Goal: Task Accomplishment & Management: Manage account settings

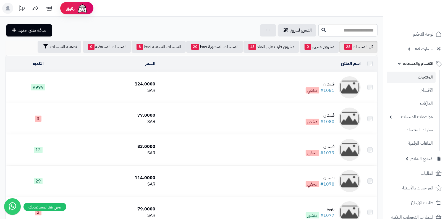
click at [300, 86] on td "فستان #1081 مخفي" at bounding box center [259, 87] width 205 height 31
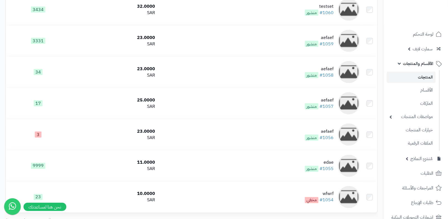
scroll to position [783, 0]
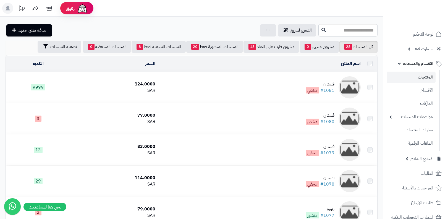
scroll to position [783, 0]
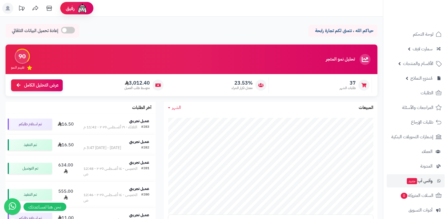
scroll to position [78, 0]
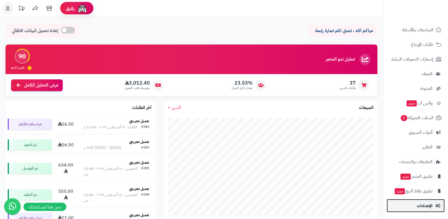
click at [413, 199] on link "الإعدادات" at bounding box center [416, 205] width 58 height 13
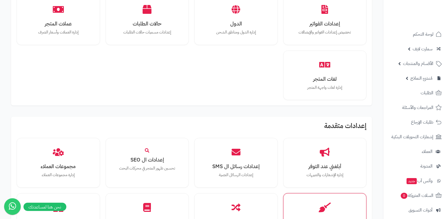
scroll to position [437, 0]
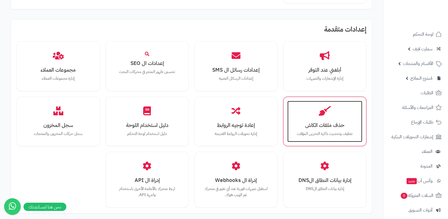
click at [329, 115] on div "حذف ملفات الكاش تنظيف وتحديث ذاكرة التخزين المؤقت" at bounding box center [324, 121] width 75 height 41
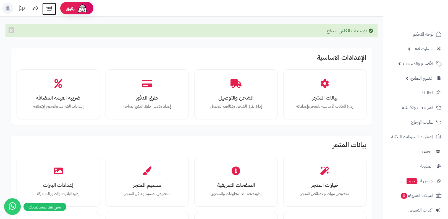
click at [49, 7] on icon at bounding box center [49, 8] width 11 height 11
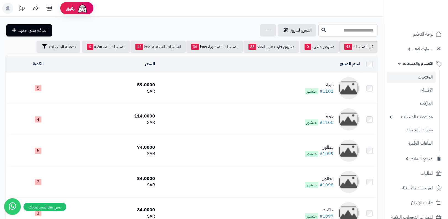
click at [315, 88] on span "منشور" at bounding box center [312, 91] width 14 height 6
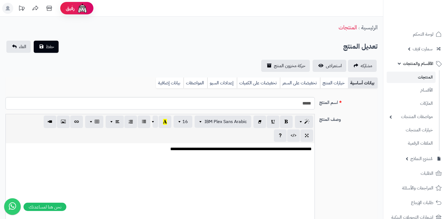
select select
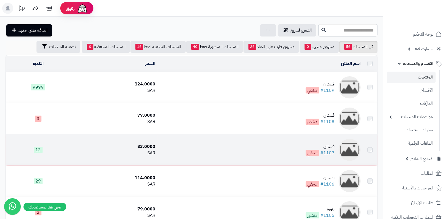
click at [300, 143] on td "فستان #1107 مخفي" at bounding box center [259, 149] width 205 height 31
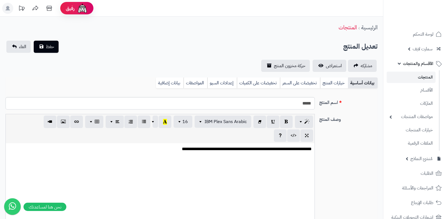
select select
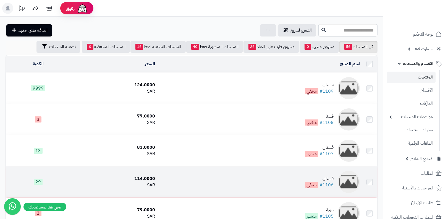
click at [298, 175] on td "فستان #1106 مخفي" at bounding box center [259, 181] width 205 height 31
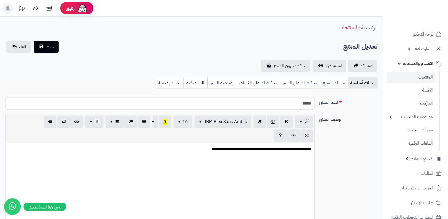
select select
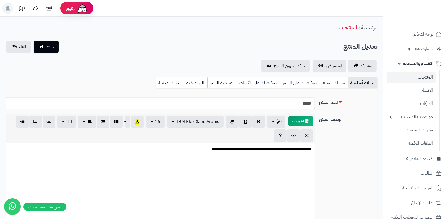
click at [331, 81] on link "خيارات المنتج" at bounding box center [334, 82] width 28 height 11
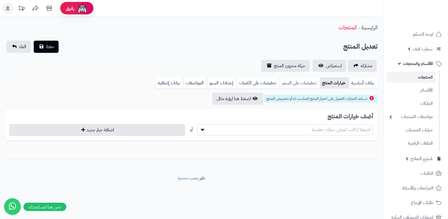
click at [303, 84] on link "تخفيضات على السعر" at bounding box center [300, 82] width 40 height 11
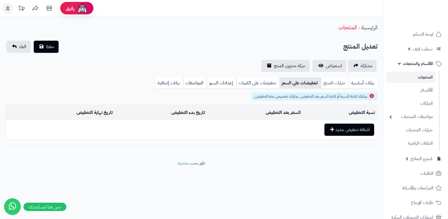
click at [335, 81] on link "خيارات المنتج" at bounding box center [335, 82] width 28 height 11
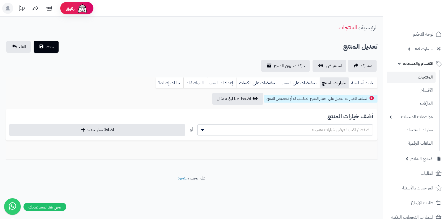
click at [404, 76] on link "المنتجات" at bounding box center [411, 77] width 49 height 11
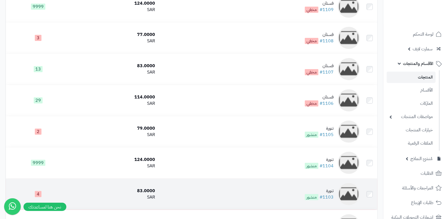
scroll to position [130, 0]
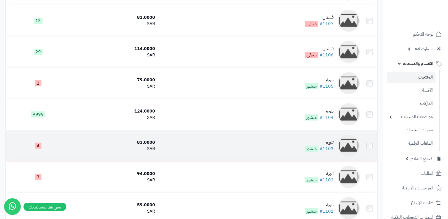
click at [329, 133] on td "تنورة #1103 منشور" at bounding box center [259, 145] width 205 height 31
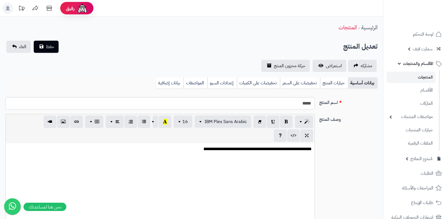
select select
click at [339, 79] on link "خيارات المنتج" at bounding box center [334, 82] width 28 height 11
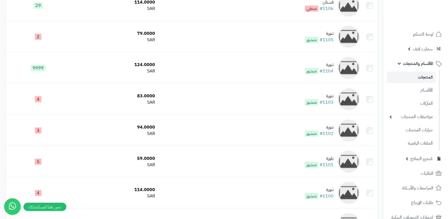
scroll to position [198, 0]
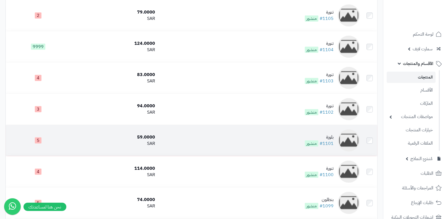
click at [335, 145] on td "بلوزة #1101 منشور" at bounding box center [259, 140] width 205 height 31
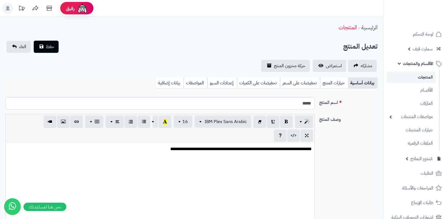
select select
click at [337, 79] on link "خيارات المنتج" at bounding box center [334, 82] width 28 height 11
select select
click at [420, 75] on link "المنتجات" at bounding box center [411, 77] width 49 height 11
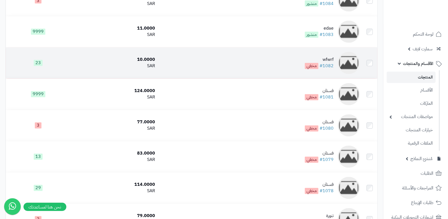
scroll to position [866, 0]
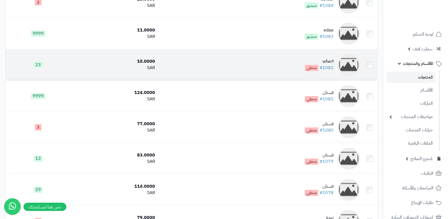
click at [325, 72] on td "wfwrf #1082 مخفي" at bounding box center [259, 64] width 205 height 31
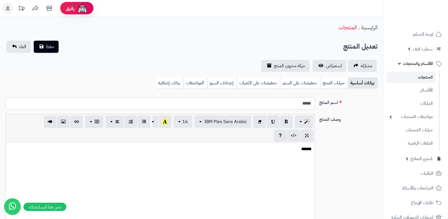
select select
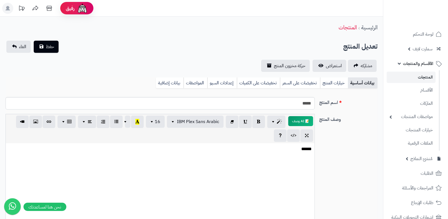
click at [396, 81] on link "المنتجات" at bounding box center [411, 77] width 49 height 11
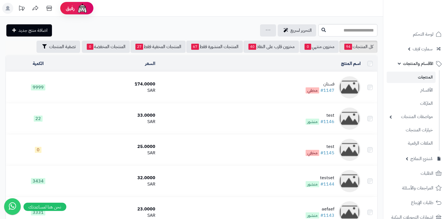
click at [314, 83] on div "فستان" at bounding box center [320, 84] width 29 height 6
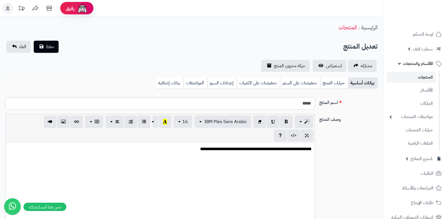
select select
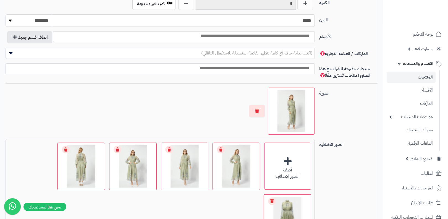
scroll to position [305, 0]
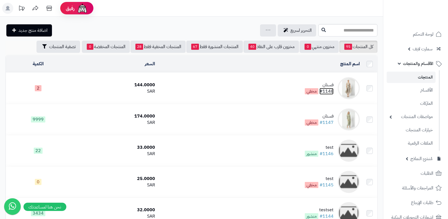
click at [329, 91] on link "#1148" at bounding box center [326, 91] width 14 height 7
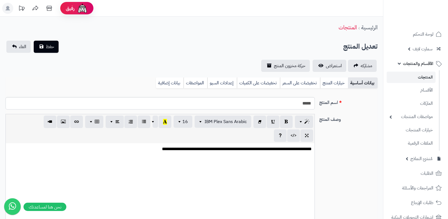
select select
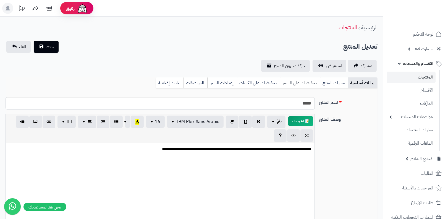
click at [301, 84] on link "تخفيضات على السعر" at bounding box center [300, 82] width 40 height 11
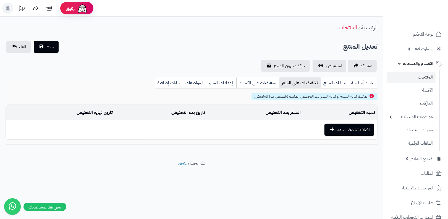
click at [419, 78] on link "المنتجات" at bounding box center [411, 77] width 49 height 11
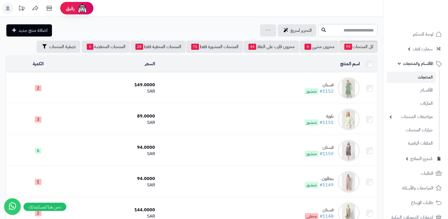
click at [417, 78] on link "المنتجات" at bounding box center [411, 77] width 49 height 11
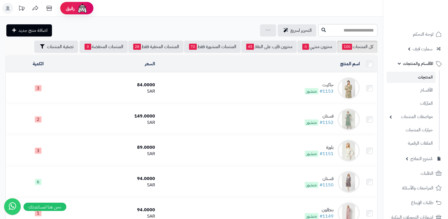
click at [417, 78] on link "المنتجات" at bounding box center [411, 77] width 49 height 11
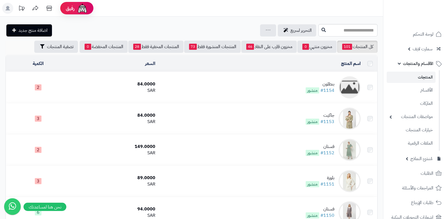
click at [417, 78] on link "المنتجات" at bounding box center [411, 77] width 49 height 11
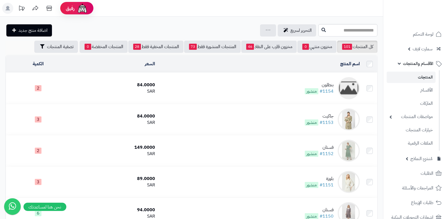
click at [417, 78] on link "المنتجات" at bounding box center [411, 77] width 49 height 11
click at [412, 73] on link "المنتجات" at bounding box center [411, 77] width 49 height 11
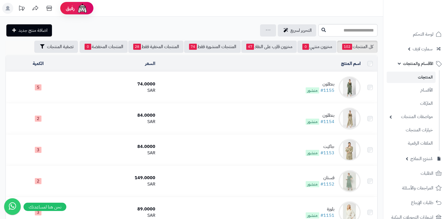
click at [341, 95] on div at bounding box center [349, 87] width 22 height 22
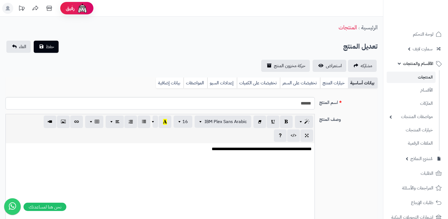
select select
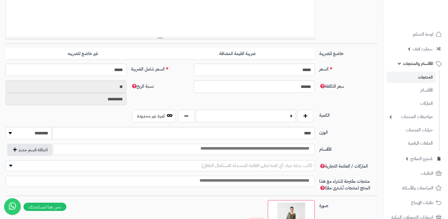
scroll to position [185, 0]
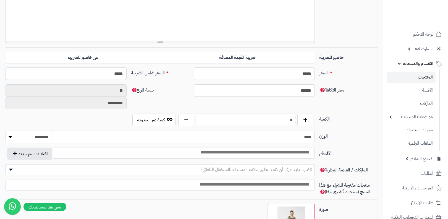
click at [273, 111] on div "سعر التكلفة ****** نسبة الربح ** *********" at bounding box center [191, 98] width 376 height 29
click at [287, 89] on input "******" at bounding box center [254, 90] width 121 height 12
click at [297, 72] on input "*****" at bounding box center [254, 73] width 121 height 12
click at [347, 67] on label "السعر" at bounding box center [348, 71] width 63 height 9
click at [315, 67] on input "*****" at bounding box center [254, 73] width 121 height 12
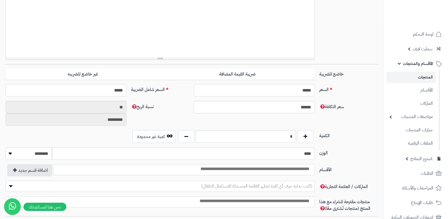
scroll to position [159, 0]
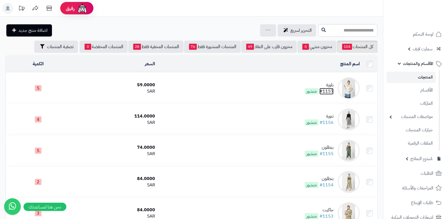
click at [331, 89] on link "#1157" at bounding box center [326, 91] width 14 height 7
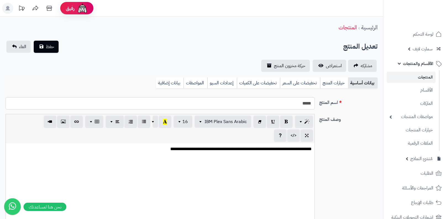
select select
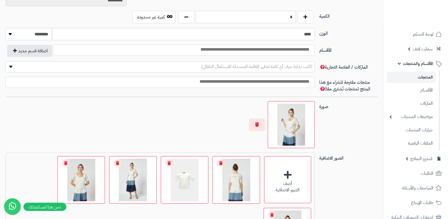
scroll to position [299, 0]
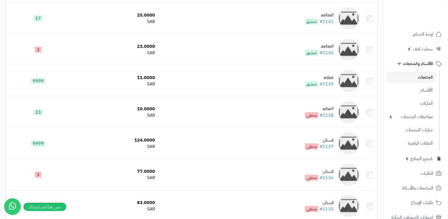
scroll to position [1507, 0]
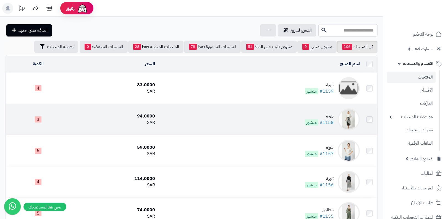
click at [298, 111] on td "تنورة #1158 منشور" at bounding box center [259, 119] width 205 height 31
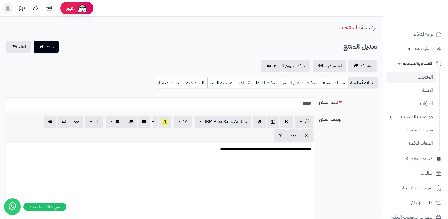
select select
click at [329, 83] on link "خيارات المنتج" at bounding box center [334, 82] width 28 height 11
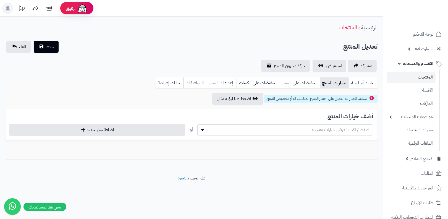
click at [307, 84] on link "تخفيضات على السعر" at bounding box center [300, 82] width 40 height 11
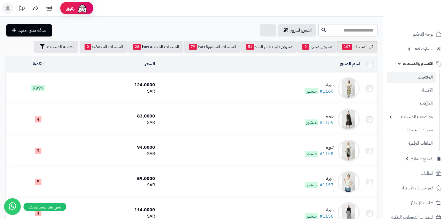
scroll to position [663, 0]
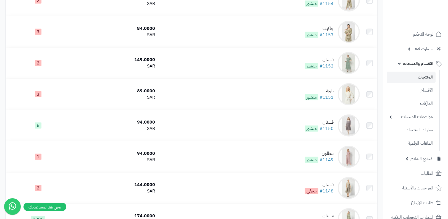
scroll to position [278, 0]
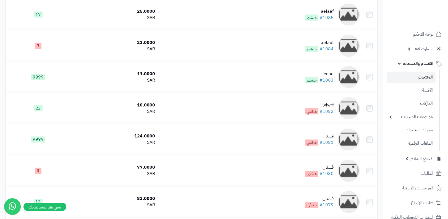
scroll to position [819, 0]
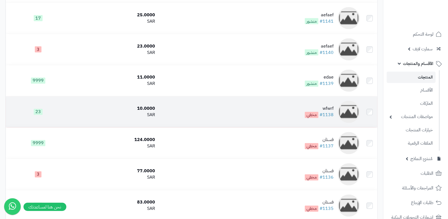
click at [320, 107] on div "wfwrf" at bounding box center [319, 109] width 29 height 6
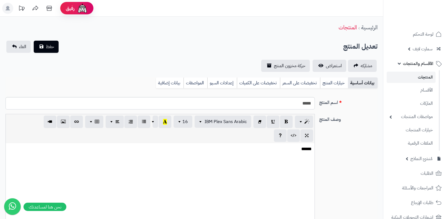
select select
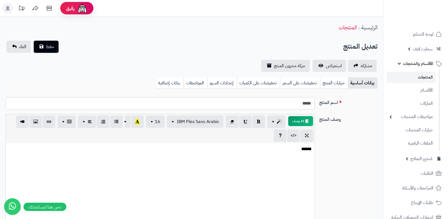
click at [412, 81] on link "المنتجات" at bounding box center [411, 77] width 49 height 11
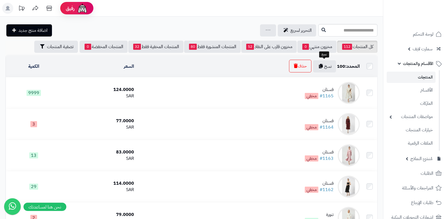
click at [304, 66] on button "حذف" at bounding box center [300, 66] width 22 height 13
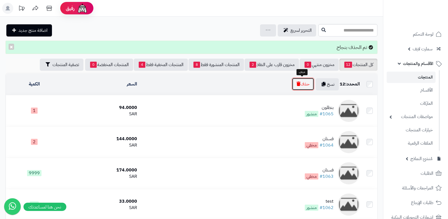
click at [306, 80] on button "حذف" at bounding box center [303, 84] width 22 height 13
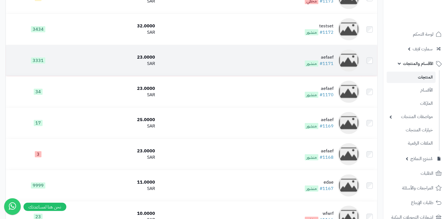
scroll to position [408, 0]
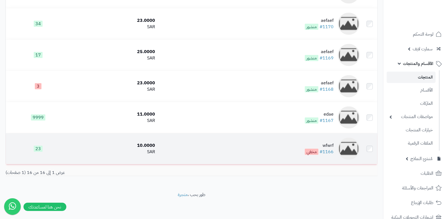
click at [327, 142] on div "wfwrf" at bounding box center [319, 145] width 29 height 6
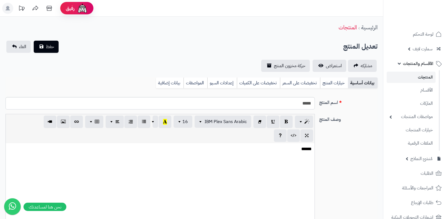
select select
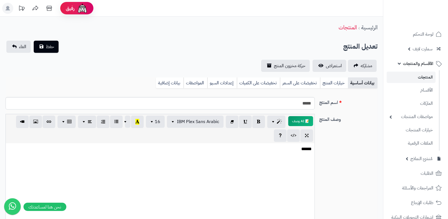
click at [422, 79] on link "المنتجات" at bounding box center [411, 77] width 49 height 11
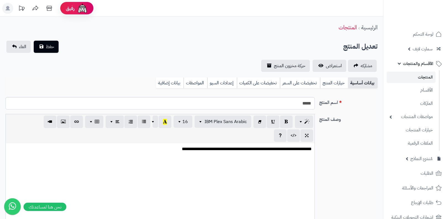
select select
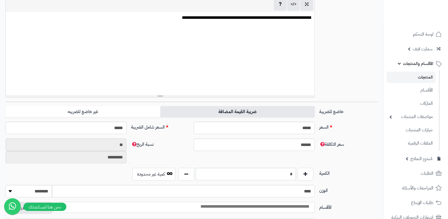
scroll to position [173, 0]
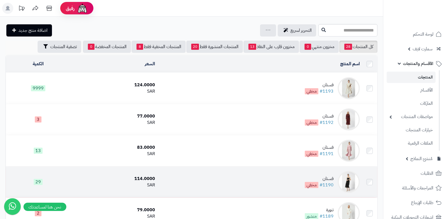
click at [331, 177] on div "فستان" at bounding box center [319, 178] width 29 height 6
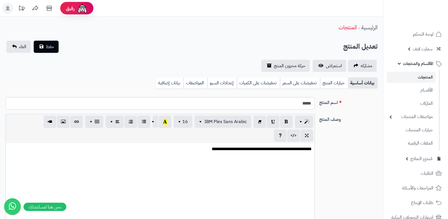
select select
click at [293, 84] on link "تخفيضات على السعر" at bounding box center [300, 82] width 40 height 11
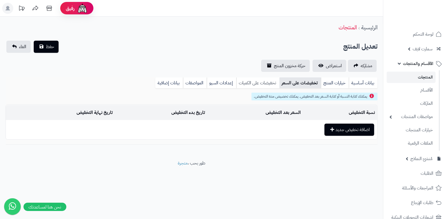
click at [271, 84] on link "تخفيضات على الكميات" at bounding box center [257, 82] width 43 height 11
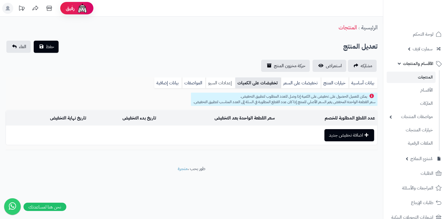
click at [218, 82] on link "إعدادات السيو" at bounding box center [221, 82] width 30 height 11
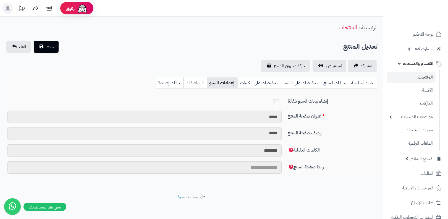
click at [197, 81] on link "المواصفات" at bounding box center [195, 82] width 24 height 11
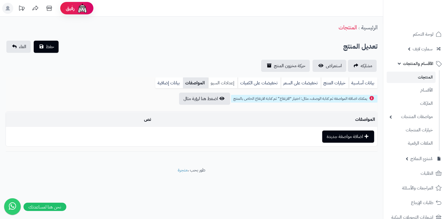
click at [216, 81] on link "إعدادات السيو" at bounding box center [223, 82] width 30 height 11
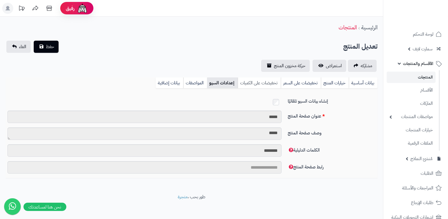
click at [257, 83] on link "تخفيضات على الكميات" at bounding box center [259, 82] width 43 height 11
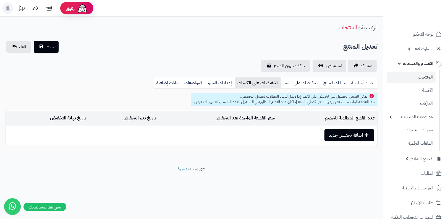
click at [370, 82] on link "بيانات أساسية" at bounding box center [363, 82] width 29 height 11
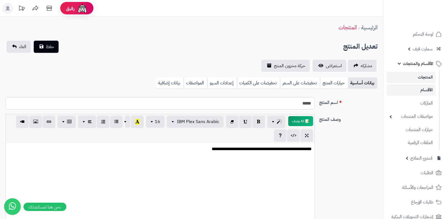
click at [420, 92] on link "الأقسام" at bounding box center [411, 89] width 49 height 11
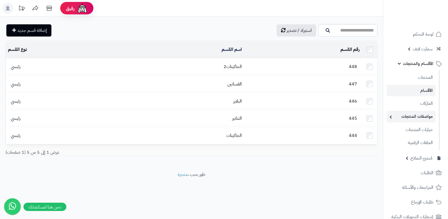
click at [405, 119] on link "مواصفات المنتجات" at bounding box center [411, 116] width 49 height 11
click at [414, 117] on link "مواصفات المنتجات" at bounding box center [411, 116] width 49 height 11
click at [419, 133] on link "خيارات المنتجات" at bounding box center [411, 129] width 49 height 11
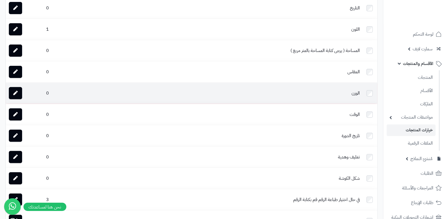
scroll to position [146, 0]
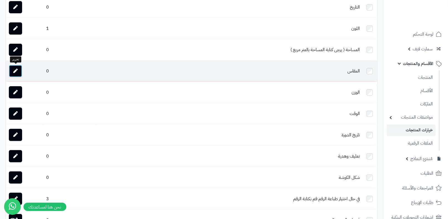
click at [15, 73] on link at bounding box center [15, 71] width 13 height 12
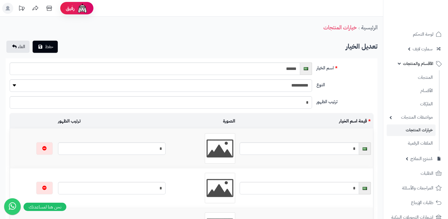
scroll to position [139, 0]
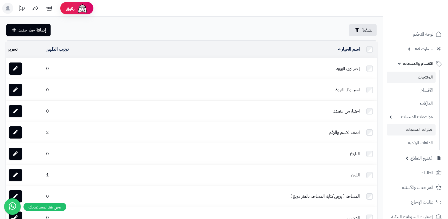
click at [418, 77] on link "المنتجات" at bounding box center [411, 77] width 49 height 11
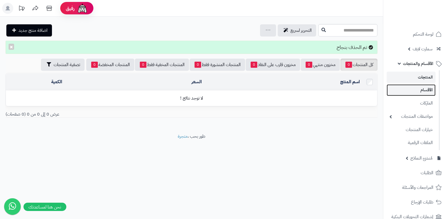
click at [419, 85] on link "الأقسام" at bounding box center [411, 89] width 49 height 11
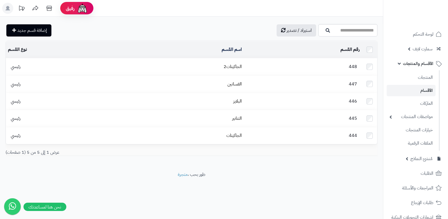
click at [373, 52] on td at bounding box center [369, 49] width 15 height 17
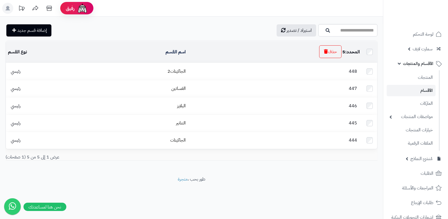
click at [324, 52] on icon "button" at bounding box center [326, 51] width 4 height 4
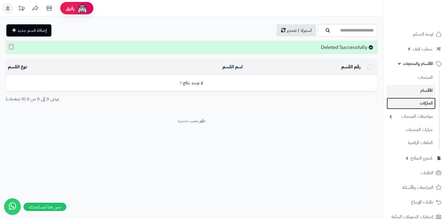
click at [428, 101] on link "الماركات" at bounding box center [411, 103] width 49 height 11
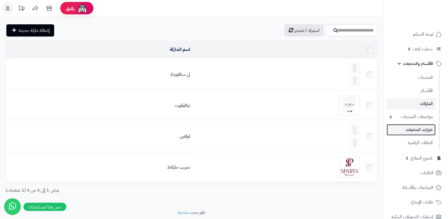
click at [413, 128] on link "خيارات المنتجات" at bounding box center [411, 129] width 49 height 11
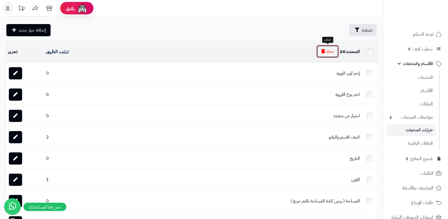
click at [322, 46] on button "حذف" at bounding box center [327, 51] width 22 height 13
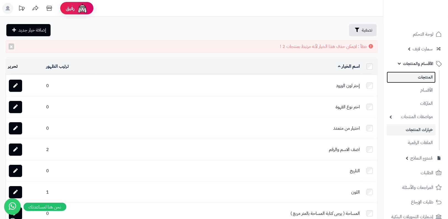
click at [409, 78] on link "المنتجات" at bounding box center [411, 77] width 49 height 11
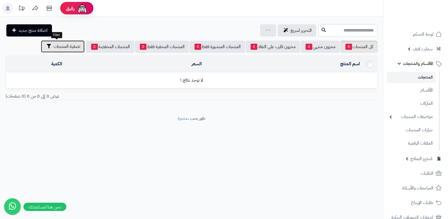
click at [51, 49] on button "تصفية المنتجات" at bounding box center [63, 46] width 44 height 12
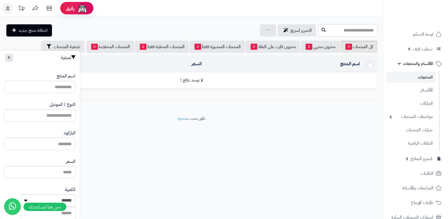
click at [161, 27] on div "التحرير لسريع جرد مخزون المنتجات جرد مخزون الخيارات فقط تعديل أسعار المنتجات ال…" at bounding box center [161, 30] width 311 height 12
click at [261, 36] on div "جرد مخزون المنتجات جرد مخزون الخيارات فقط تعديل أسعار المنتجات الملصقات تصدير ا…" at bounding box center [268, 30] width 16 height 12
click at [266, 33] on link at bounding box center [268, 30] width 4 height 7
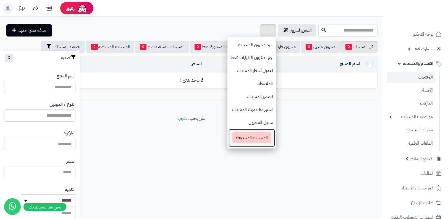
click at [249, 141] on span "المنتجات المحذوفة" at bounding box center [251, 137] width 39 height 11
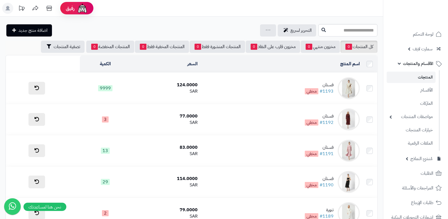
click at [371, 66] on td at bounding box center [369, 64] width 15 height 17
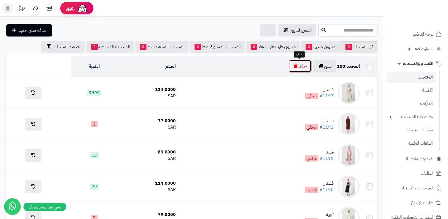
click at [304, 66] on button "حذف" at bounding box center [300, 66] width 22 height 13
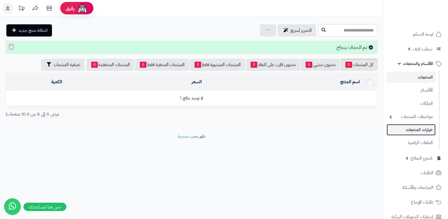
click at [414, 129] on link "خيارات المنتجات" at bounding box center [411, 129] width 49 height 11
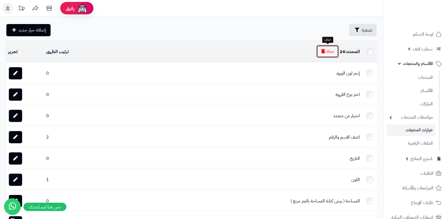
click at [334, 51] on button "حذف" at bounding box center [327, 51] width 22 height 13
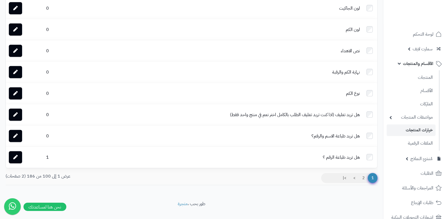
scroll to position [427, 0]
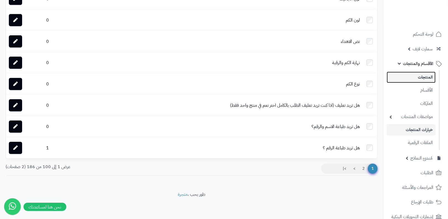
click at [412, 80] on link "المنتجات" at bounding box center [411, 77] width 49 height 11
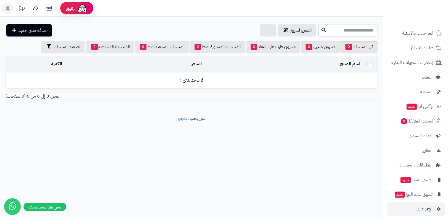
scroll to position [158, 0]
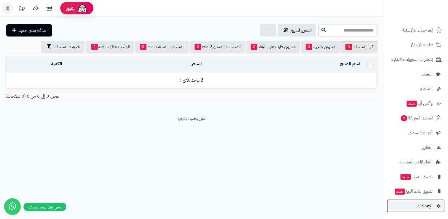
click at [409, 209] on link "الإعدادات" at bounding box center [416, 205] width 58 height 13
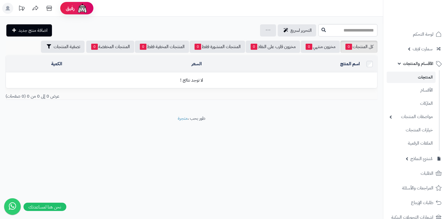
click at [422, 78] on link "المنتجات" at bounding box center [411, 77] width 49 height 11
click at [407, 88] on link "الأقسام" at bounding box center [411, 89] width 49 height 11
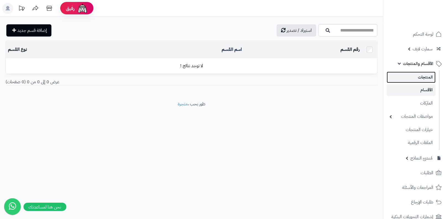
click at [430, 75] on link "المنتجات" at bounding box center [411, 77] width 49 height 11
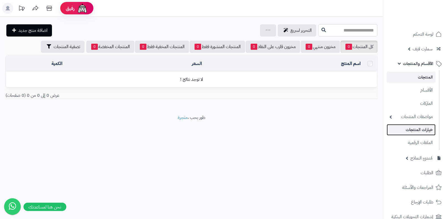
click at [423, 134] on link "خيارات المنتجات" at bounding box center [411, 129] width 49 height 11
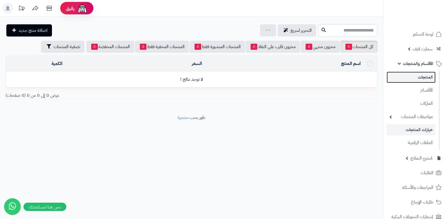
click at [434, 80] on link "المنتجات" at bounding box center [411, 77] width 49 height 11
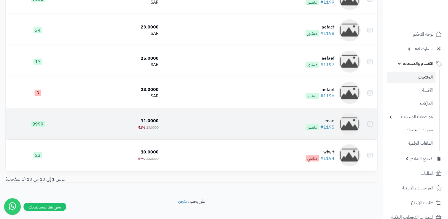
scroll to position [213, 0]
click at [285, 128] on td "edae #1195 منشور" at bounding box center [262, 124] width 202 height 31
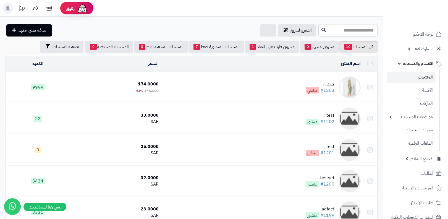
scroll to position [213, 0]
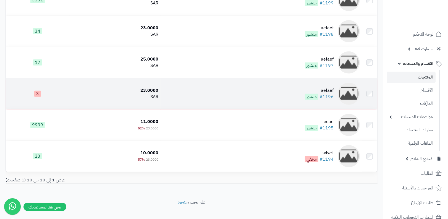
click at [322, 85] on td "aefaef #1196 منشور" at bounding box center [261, 93] width 201 height 31
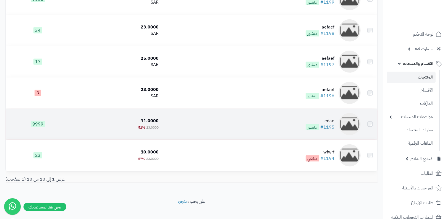
scroll to position [213, 0]
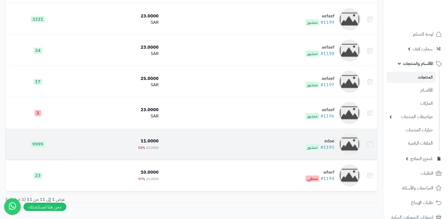
scroll to position [224, 0]
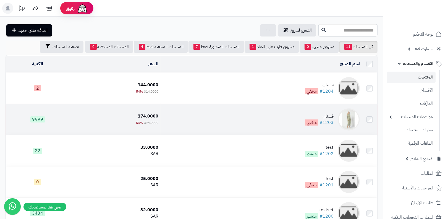
click at [323, 113] on div "فستان" at bounding box center [319, 116] width 29 height 6
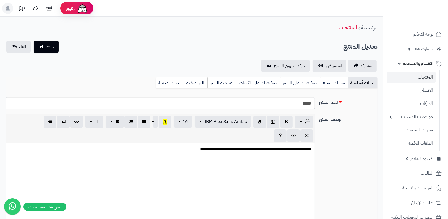
click at [325, 84] on link "خيارات المنتج" at bounding box center [334, 82] width 28 height 11
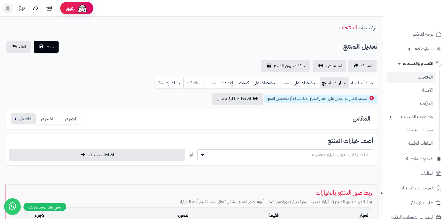
scroll to position [61, 0]
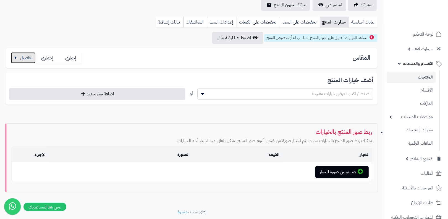
click at [23, 61] on button "button" at bounding box center [23, 57] width 25 height 11
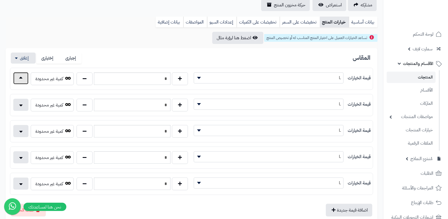
click at [23, 77] on button "button" at bounding box center [20, 78] width 15 height 12
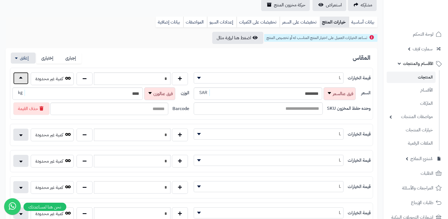
click at [23, 77] on button "button" at bounding box center [20, 78] width 15 height 12
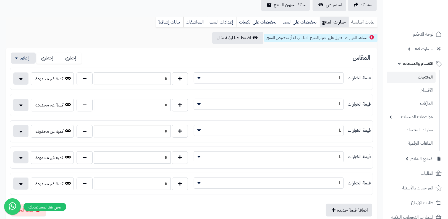
click at [362, 22] on link "بيانات أساسية" at bounding box center [363, 22] width 29 height 11
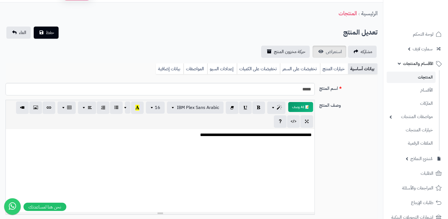
scroll to position [8, 0]
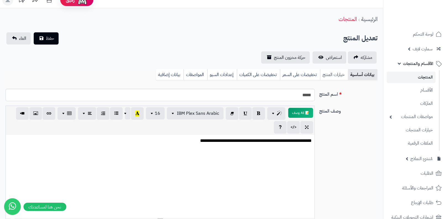
click at [333, 72] on link "خيارات المنتج" at bounding box center [334, 74] width 28 height 11
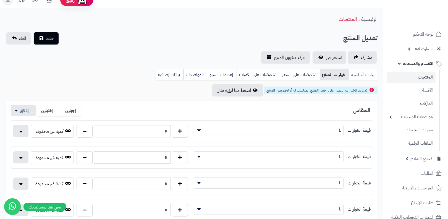
click at [365, 73] on link "بيانات أساسية" at bounding box center [363, 74] width 29 height 11
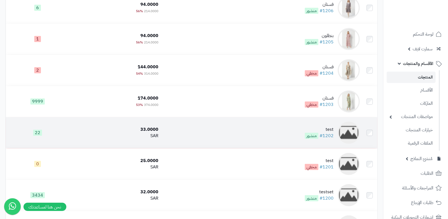
scroll to position [78, 0]
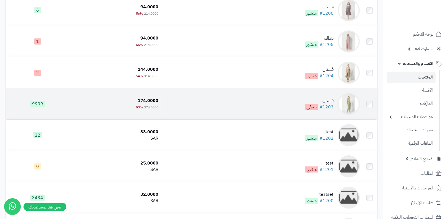
click at [310, 107] on span "مخفي" at bounding box center [312, 107] width 14 height 6
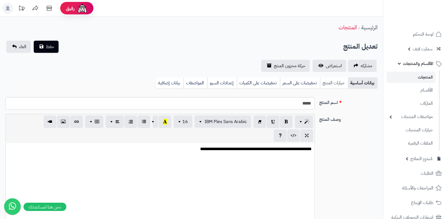
click at [333, 86] on link "خيارات المنتج" at bounding box center [334, 82] width 28 height 11
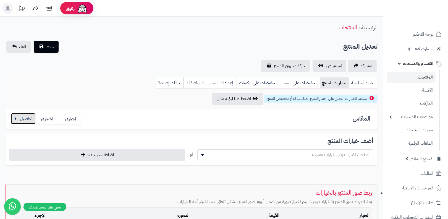
click at [28, 115] on button "button" at bounding box center [23, 118] width 25 height 11
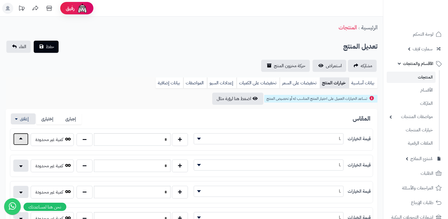
click at [28, 141] on button "button" at bounding box center [20, 139] width 15 height 12
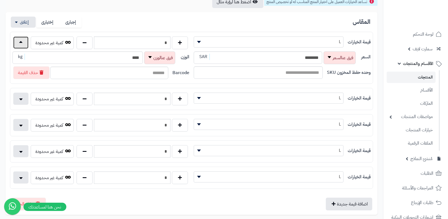
scroll to position [111, 0]
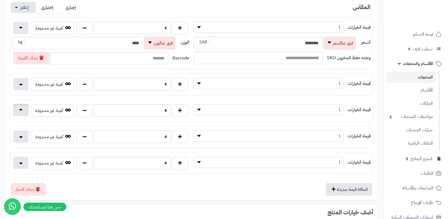
click at [17, 114] on button "button" at bounding box center [20, 110] width 15 height 12
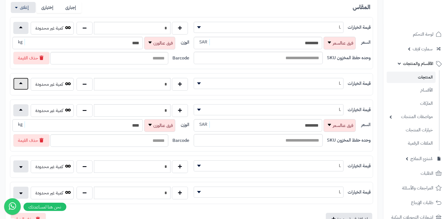
click at [23, 85] on button "button" at bounding box center [20, 84] width 15 height 12
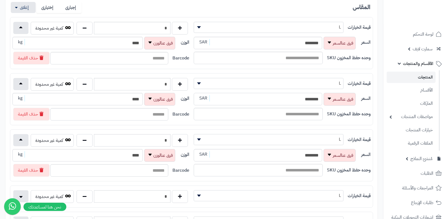
click at [260, 93] on input "********" at bounding box center [258, 99] width 128 height 12
click at [277, 84] on span "L" at bounding box center [268, 83] width 149 height 8
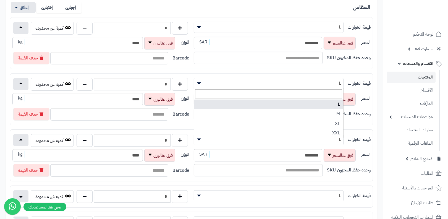
click at [289, 79] on span "L" at bounding box center [268, 83] width 149 height 8
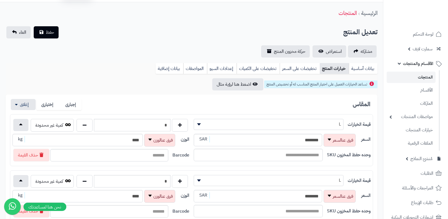
scroll to position [0, 0]
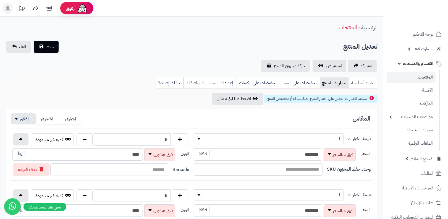
click at [371, 79] on link "بيانات أساسية" at bounding box center [363, 82] width 29 height 11
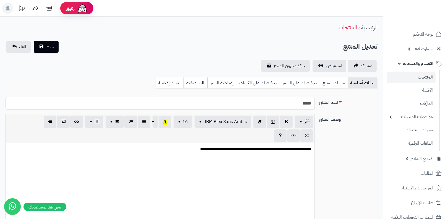
click at [298, 103] on input "*****" at bounding box center [160, 103] width 309 height 12
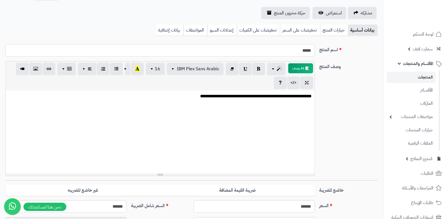
scroll to position [43, 0]
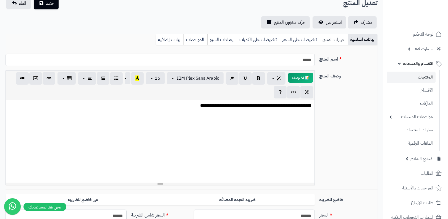
click at [337, 39] on link "خيارات المنتج" at bounding box center [334, 39] width 28 height 11
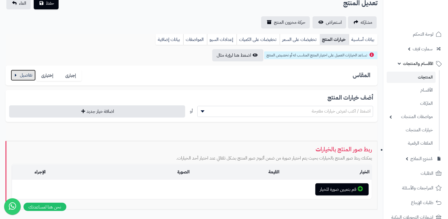
click at [24, 76] on button "button" at bounding box center [23, 75] width 25 height 11
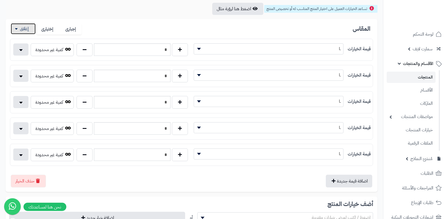
scroll to position [96, 0]
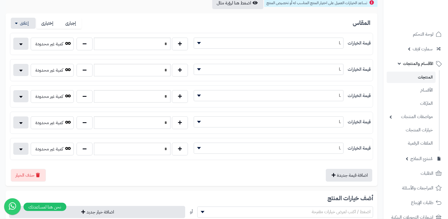
click at [259, 37] on div "قيمة الخيارات * * ** *** L * كمية غير محدودة" at bounding box center [191, 43] width 362 height 17
click at [263, 43] on span "L" at bounding box center [268, 43] width 149 height 8
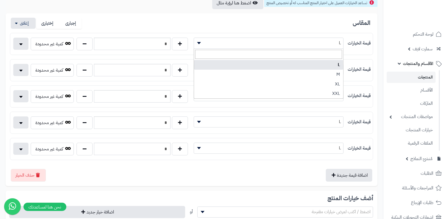
click at [293, 44] on span "L" at bounding box center [268, 43] width 149 height 8
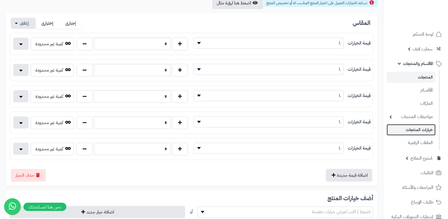
click at [414, 134] on link "خيارات المنتجات" at bounding box center [411, 129] width 49 height 11
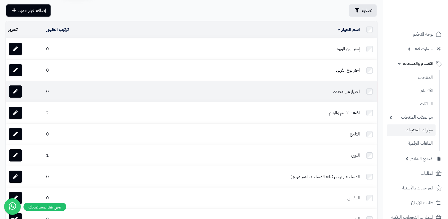
scroll to position [84, 0]
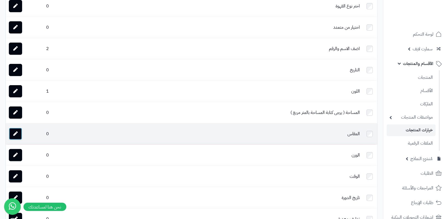
click at [21, 133] on link at bounding box center [15, 134] width 13 height 12
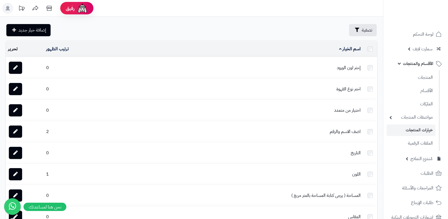
scroll to position [84, 0]
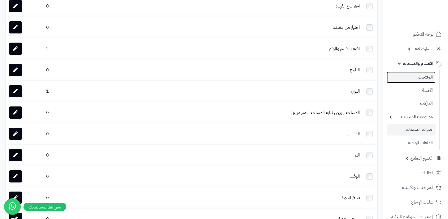
click at [420, 78] on link "المنتجات" at bounding box center [411, 77] width 49 height 11
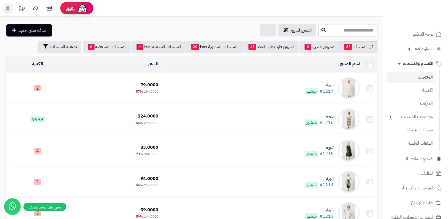
click at [310, 84] on div "تنورة" at bounding box center [319, 85] width 29 height 6
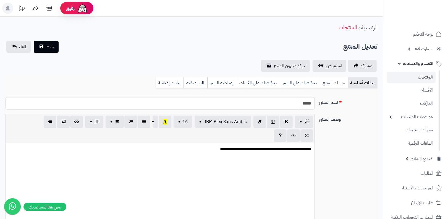
click at [325, 78] on link "خيارات المنتج" at bounding box center [334, 82] width 28 height 11
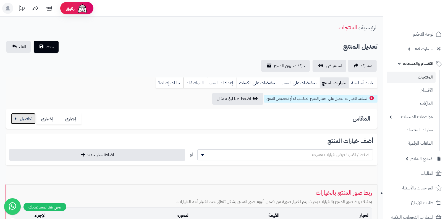
click at [19, 119] on button "button" at bounding box center [23, 118] width 25 height 11
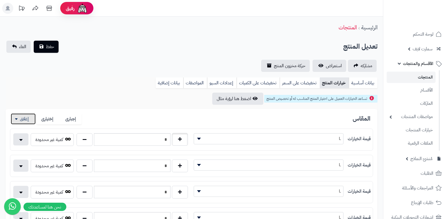
scroll to position [56, 0]
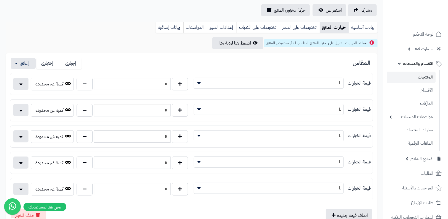
click at [423, 77] on link "المنتجات" at bounding box center [411, 77] width 49 height 11
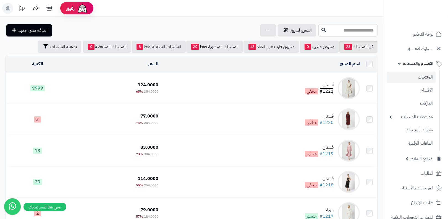
click at [326, 89] on link "#1221" at bounding box center [326, 91] width 14 height 7
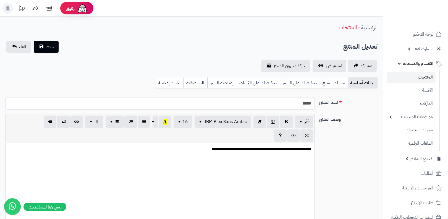
click at [328, 84] on link "خيارات المنتج" at bounding box center [334, 82] width 28 height 11
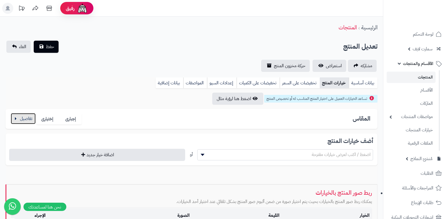
click at [13, 120] on button "button" at bounding box center [23, 118] width 25 height 11
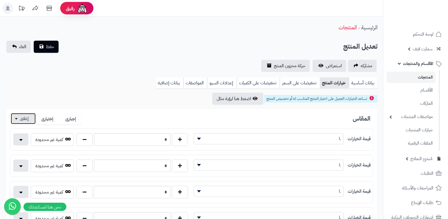
scroll to position [59, 0]
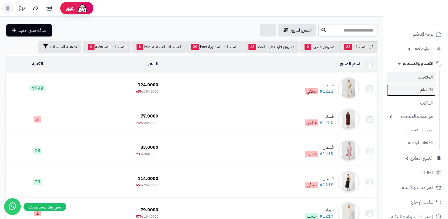
click at [430, 86] on link "الأقسام" at bounding box center [411, 89] width 49 height 11
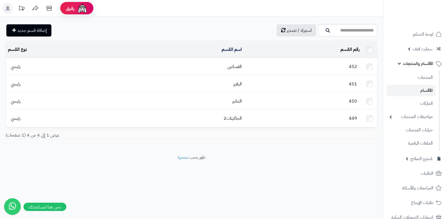
click at [237, 69] on td "الفساتين" at bounding box center [183, 66] width 122 height 17
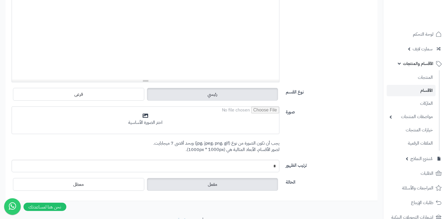
scroll to position [128, 0]
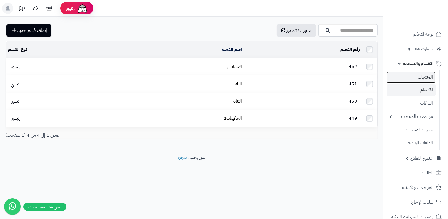
click at [425, 73] on link "المنتجات" at bounding box center [411, 77] width 49 height 11
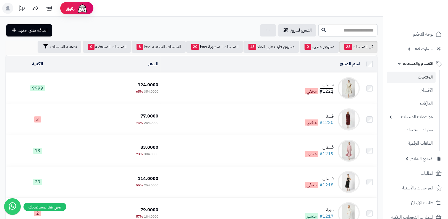
click at [324, 91] on link "#1221" at bounding box center [326, 91] width 14 height 7
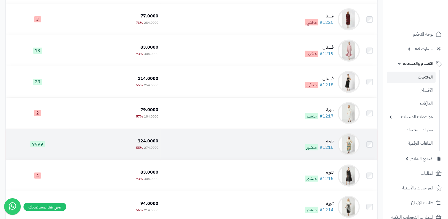
scroll to position [106, 0]
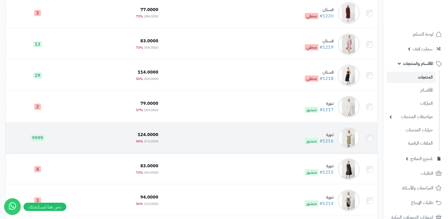
click at [329, 122] on td "تنورة #1216 منشور" at bounding box center [261, 137] width 201 height 31
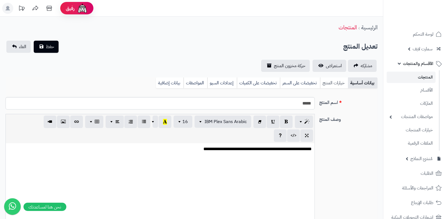
scroll to position [18, 0]
click at [329, 71] on link "استعراض" at bounding box center [329, 66] width 34 height 12
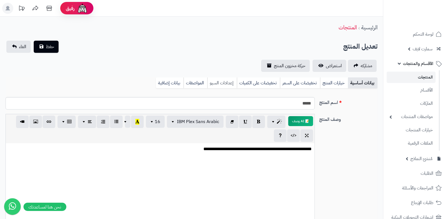
click at [220, 82] on link "إعدادات السيو" at bounding box center [222, 82] width 30 height 11
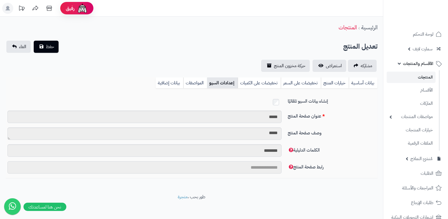
click at [259, 161] on input "رابط صفحة المنتج" at bounding box center [144, 167] width 274 height 12
click at [301, 169] on span "رابط صفحة المنتج" at bounding box center [306, 167] width 36 height 7
click at [282, 169] on input "رابط صفحة المنتج" at bounding box center [144, 167] width 274 height 12
click at [301, 169] on span "رابط صفحة المنتج" at bounding box center [306, 167] width 36 height 7
click at [282, 169] on input "رابط صفحة المنتج" at bounding box center [144, 167] width 274 height 12
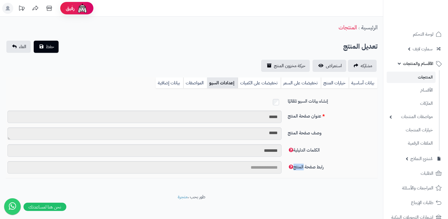
click at [301, 169] on span "رابط صفحة المنتج" at bounding box center [306, 167] width 36 height 7
click at [282, 169] on input "رابط صفحة المنتج" at bounding box center [144, 167] width 274 height 12
copy label "رابط صفحة المنتج"
click at [436, 77] on li "المنتجات" at bounding box center [411, 77] width 56 height 11
click at [425, 86] on link "الأقسام" at bounding box center [411, 89] width 49 height 11
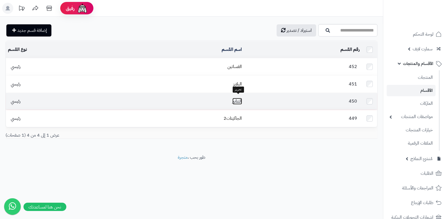
click at [234, 100] on link "التنانير" at bounding box center [237, 101] width 10 height 7
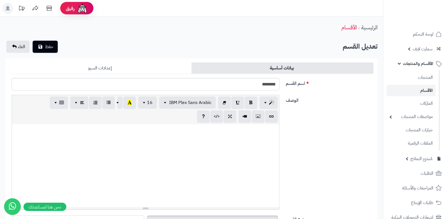
click at [166, 65] on link "إعدادات السيو" at bounding box center [101, 67] width 182 height 11
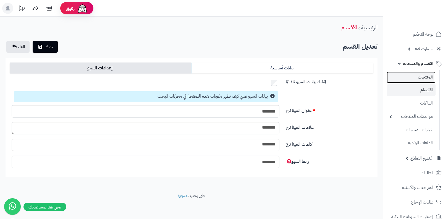
click at [411, 78] on link "المنتجات" at bounding box center [411, 77] width 49 height 11
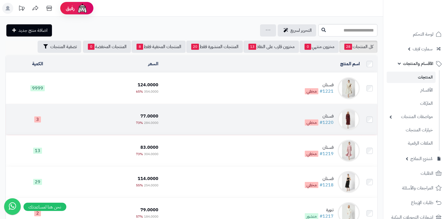
click at [325, 113] on div "فستان" at bounding box center [319, 116] width 29 height 6
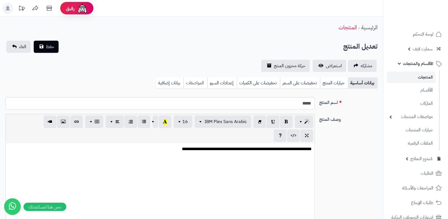
click at [206, 82] on link "المواصفات" at bounding box center [195, 82] width 24 height 11
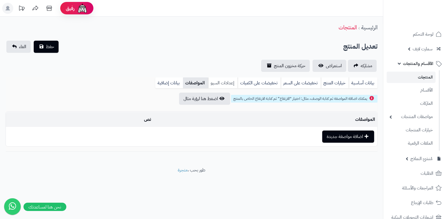
click at [227, 83] on link "إعدادات السيو" at bounding box center [223, 82] width 30 height 11
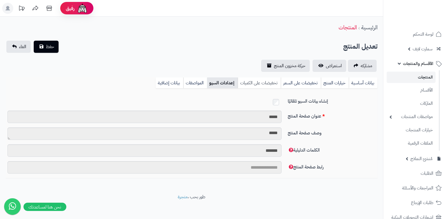
click at [257, 81] on link "تخفيضات على الكميات" at bounding box center [259, 82] width 43 height 11
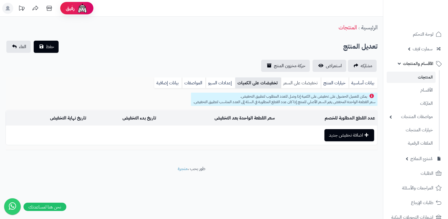
click at [303, 82] on link "تخفيضات على السعر" at bounding box center [301, 82] width 40 height 11
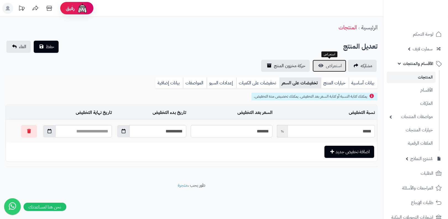
click at [326, 61] on link "استعراض" at bounding box center [329, 66] width 34 height 12
click at [342, 88] on div "بيانات أساسية خيارات المنتج تخفيضات على السعر تخفيضات على الكميات إعدادات السيو…" at bounding box center [192, 84] width 372 height 15
click at [331, 83] on link "خيارات المنتج" at bounding box center [335, 82] width 28 height 11
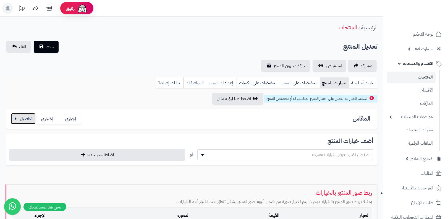
click at [26, 118] on button "button" at bounding box center [23, 118] width 25 height 11
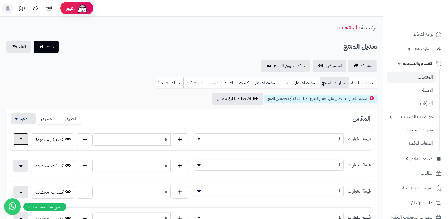
click at [21, 138] on button "button" at bounding box center [20, 139] width 15 height 12
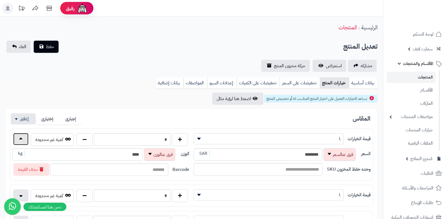
click at [21, 139] on button "button" at bounding box center [20, 139] width 15 height 12
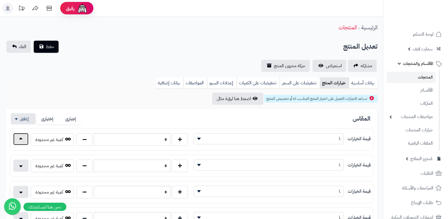
click at [21, 139] on button "button" at bounding box center [20, 139] width 15 height 12
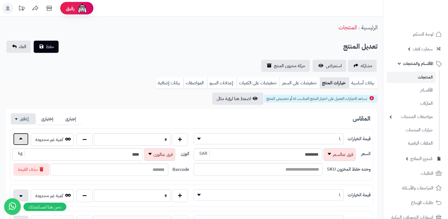
click at [21, 139] on button "button" at bounding box center [20, 139] width 15 height 12
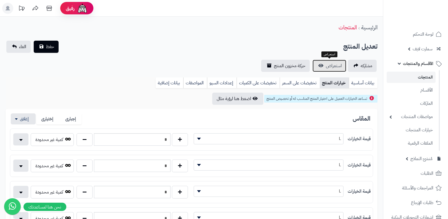
click at [335, 65] on span "استعراض" at bounding box center [334, 65] width 16 height 7
click at [367, 81] on link "بيانات أساسية" at bounding box center [363, 82] width 29 height 11
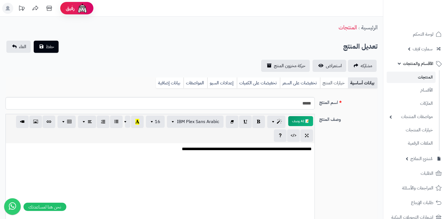
click at [334, 84] on link "خيارات المنتج" at bounding box center [334, 82] width 28 height 11
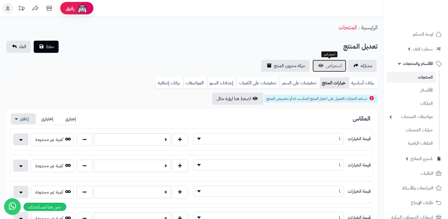
click at [324, 62] on link "استعراض" at bounding box center [329, 66] width 34 height 12
click at [417, 76] on link "المنتجات" at bounding box center [411, 77] width 49 height 11
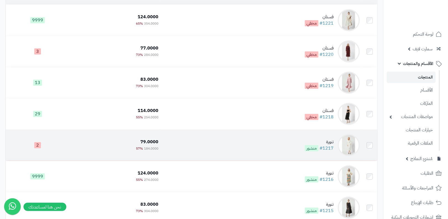
scroll to position [77, 0]
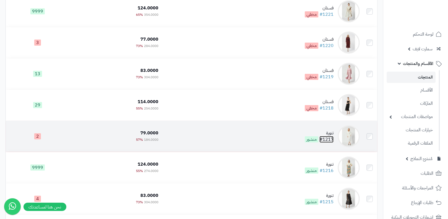
click at [328, 137] on link "#1217" at bounding box center [326, 139] width 14 height 7
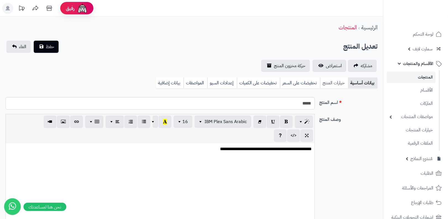
click at [332, 87] on link "خيارات المنتج" at bounding box center [334, 82] width 28 height 11
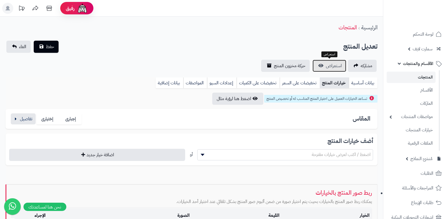
click at [333, 67] on span "استعراض" at bounding box center [334, 65] width 16 height 7
click at [9, 116] on div "المقاس إجبارى إختيارى قيمة الخيارات * * ** *** L * كمية غير محدودة السعر السعر …" at bounding box center [192, 119] width 372 height 20
click at [21, 119] on button "button" at bounding box center [23, 118] width 25 height 11
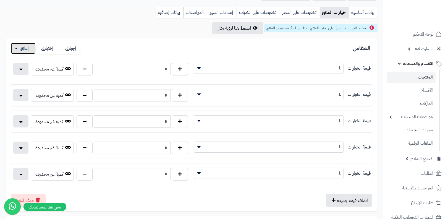
scroll to position [99, 0]
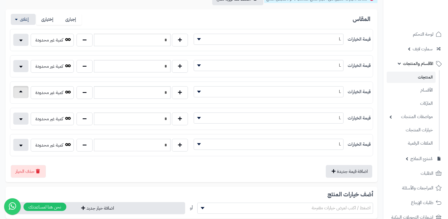
click at [17, 93] on button "button" at bounding box center [20, 92] width 15 height 12
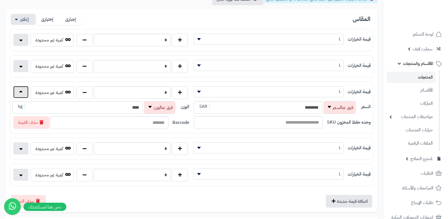
click at [22, 93] on button "button" at bounding box center [20, 92] width 15 height 12
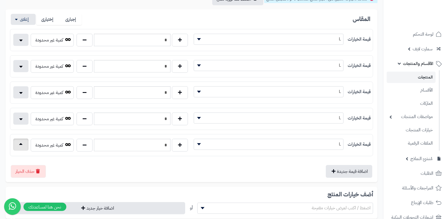
click at [21, 140] on button "button" at bounding box center [20, 144] width 15 height 12
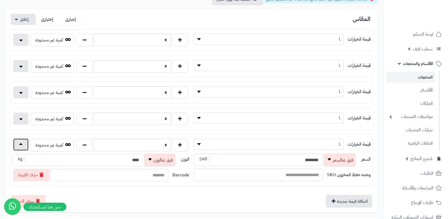
click at [21, 140] on button "button" at bounding box center [20, 144] width 15 height 12
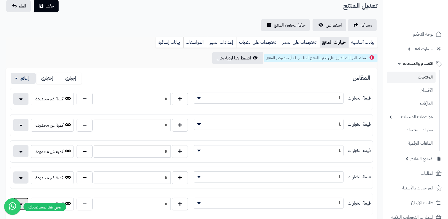
scroll to position [19, 0]
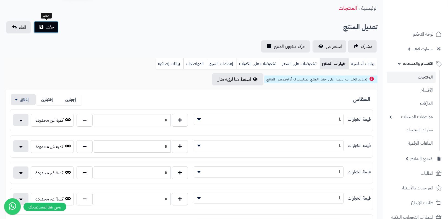
click at [51, 25] on span "حفظ" at bounding box center [50, 27] width 8 height 7
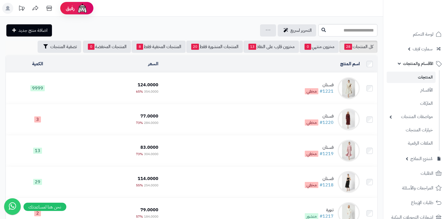
click at [279, 86] on td "فستان #1221 مخفي" at bounding box center [261, 88] width 201 height 31
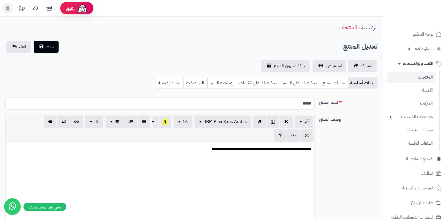
click at [327, 87] on link "خيارات المنتج" at bounding box center [334, 82] width 28 height 11
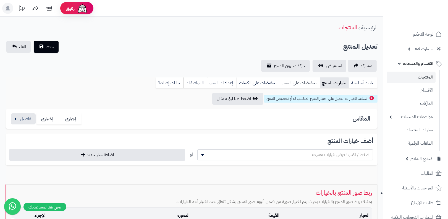
click at [309, 86] on link "تخفيضات على السعر" at bounding box center [300, 82] width 40 height 11
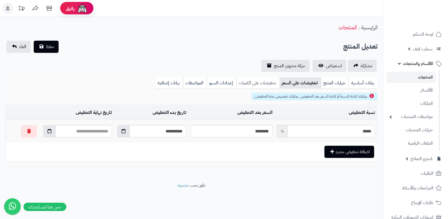
click at [271, 85] on link "تخفيضات على الكميات" at bounding box center [257, 82] width 43 height 11
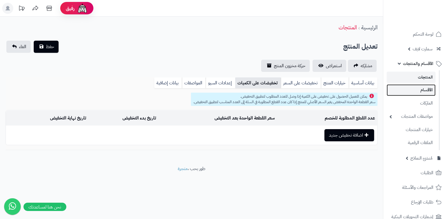
click at [414, 88] on link "الأقسام" at bounding box center [411, 89] width 49 height 11
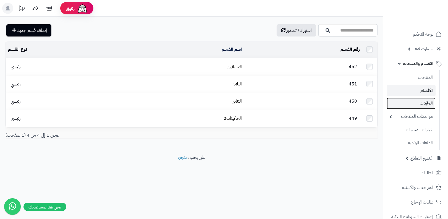
click at [404, 98] on link "الماركات" at bounding box center [411, 103] width 49 height 11
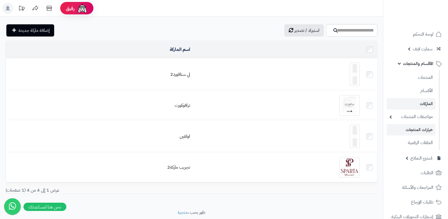
click at [409, 129] on link "خيارات المنتجات" at bounding box center [411, 129] width 49 height 11
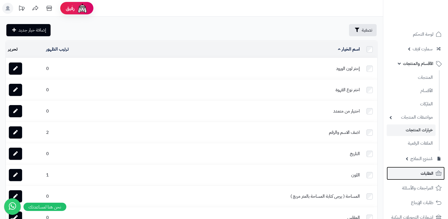
click at [411, 167] on link "الطلبات" at bounding box center [416, 173] width 58 height 13
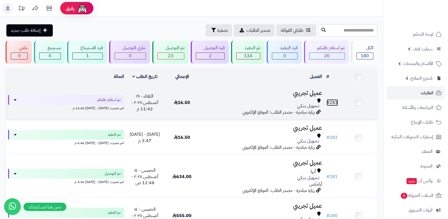
click at [329, 101] on span "#" at bounding box center [328, 102] width 3 height 7
